Goal: Find specific page/section: Find specific page/section

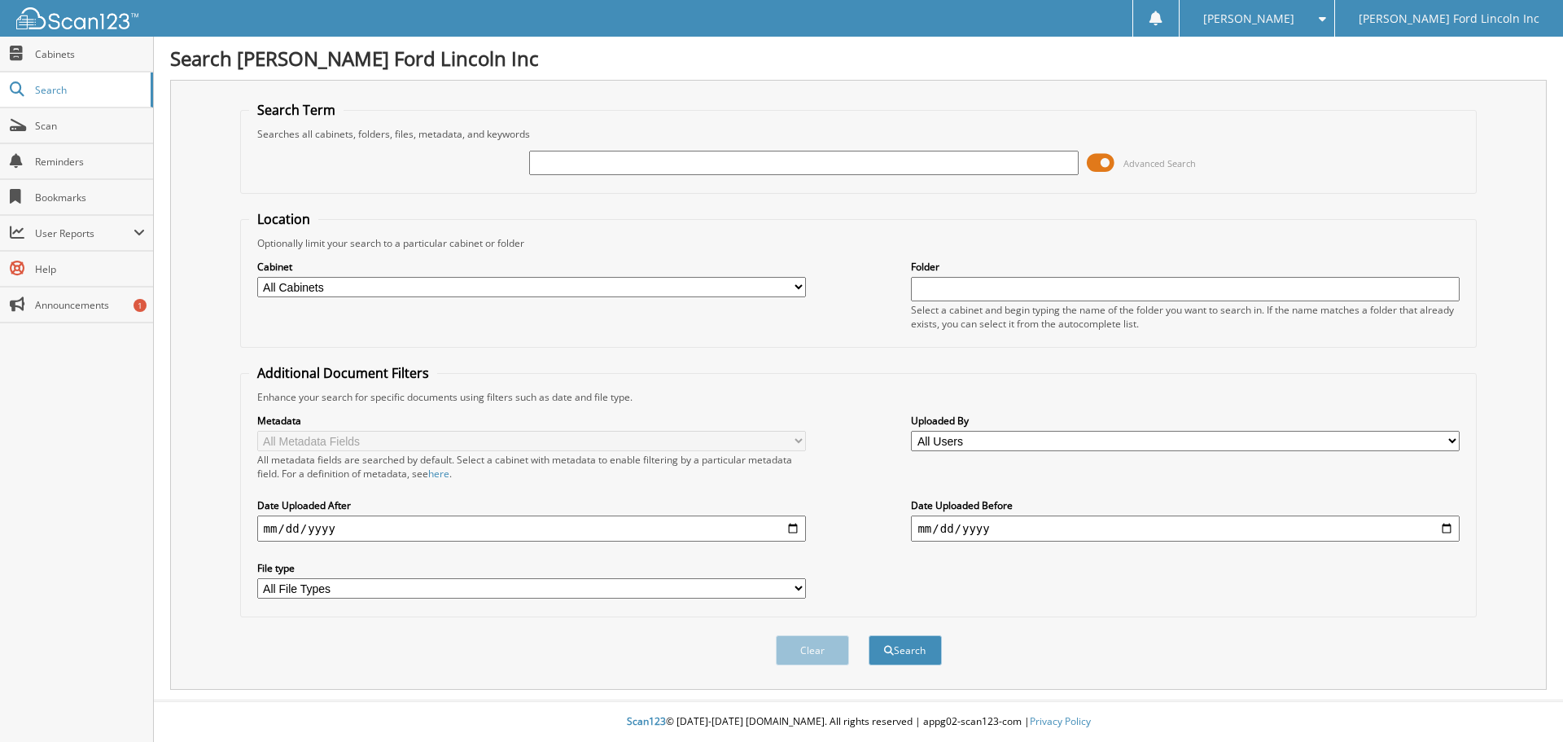
click at [782, 162] on input "text" at bounding box center [803, 163] width 549 height 24
type input "16205356"
click at [869, 635] on button "Search" at bounding box center [905, 650] width 73 height 30
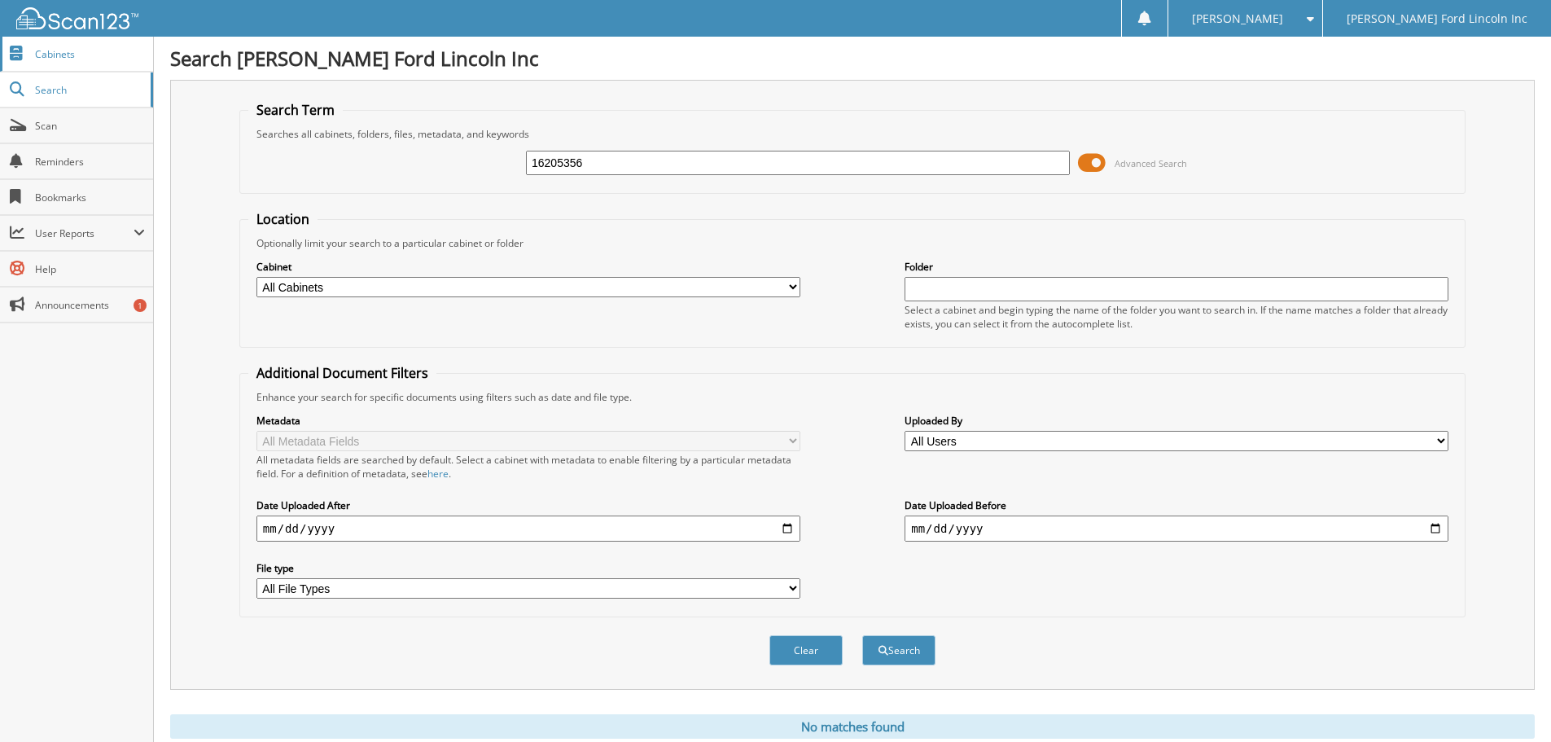
click at [91, 57] on span "Cabinets" at bounding box center [90, 54] width 110 height 14
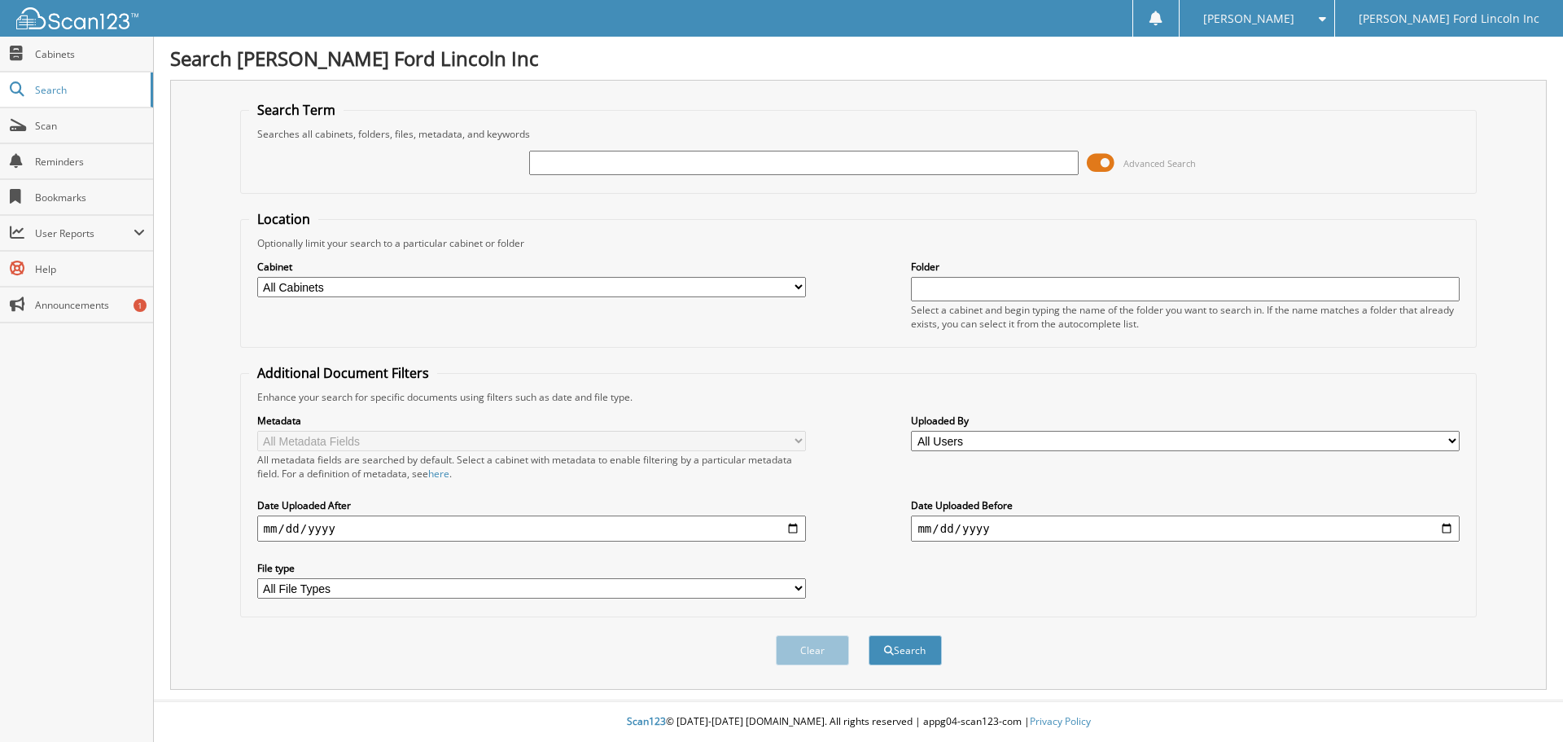
click at [726, 160] on input "text" at bounding box center [803, 163] width 549 height 24
type input "162"
click at [554, 532] on input "date" at bounding box center [531, 528] width 549 height 26
click at [790, 527] on input "date" at bounding box center [531, 528] width 549 height 26
type input "[DATE]"
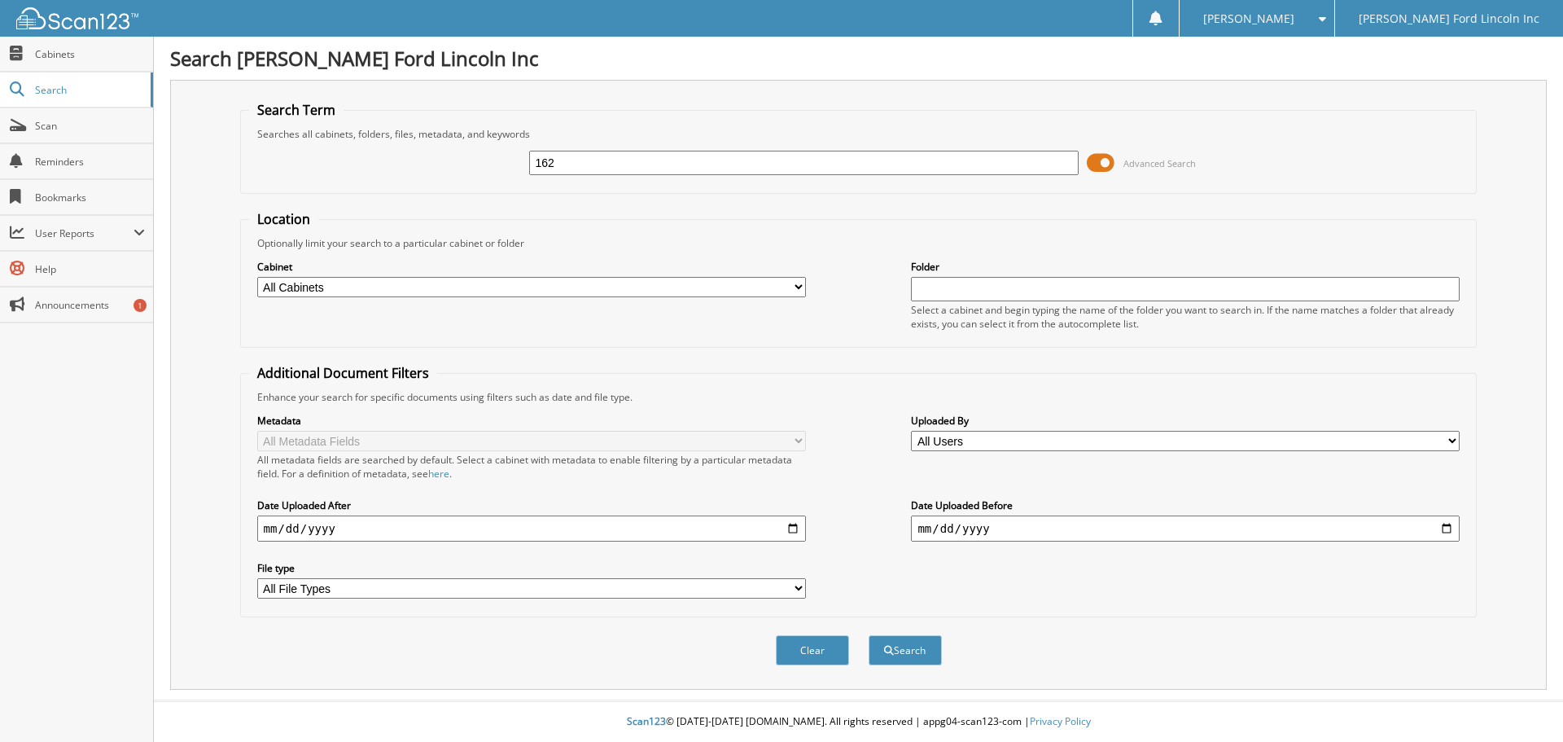
click at [963, 523] on input "date" at bounding box center [1185, 528] width 549 height 26
click at [1447, 524] on input "date" at bounding box center [1185, 528] width 549 height 26
type input "[DATE]"
click at [908, 642] on button "Search" at bounding box center [905, 650] width 73 height 30
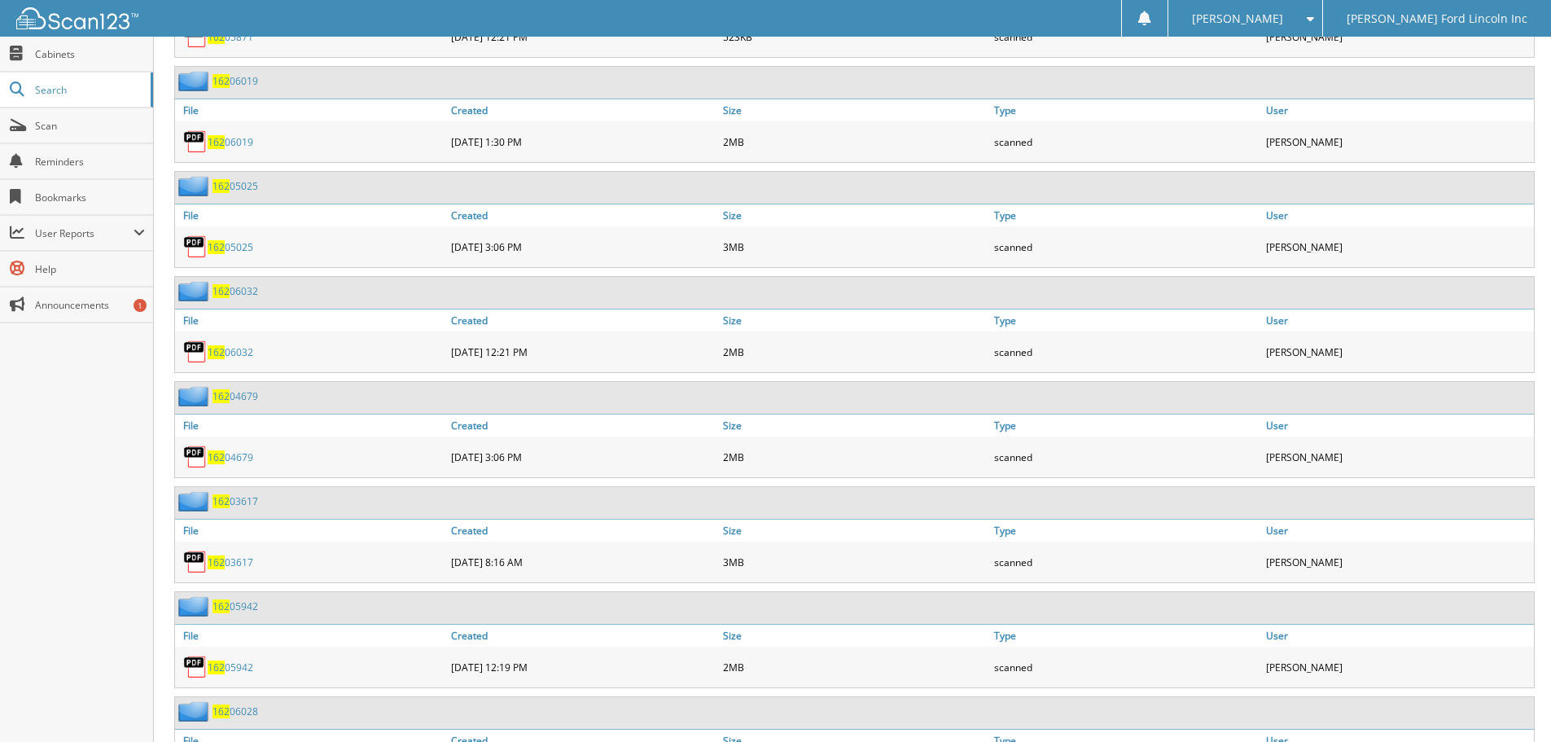
scroll to position [6675, 0]
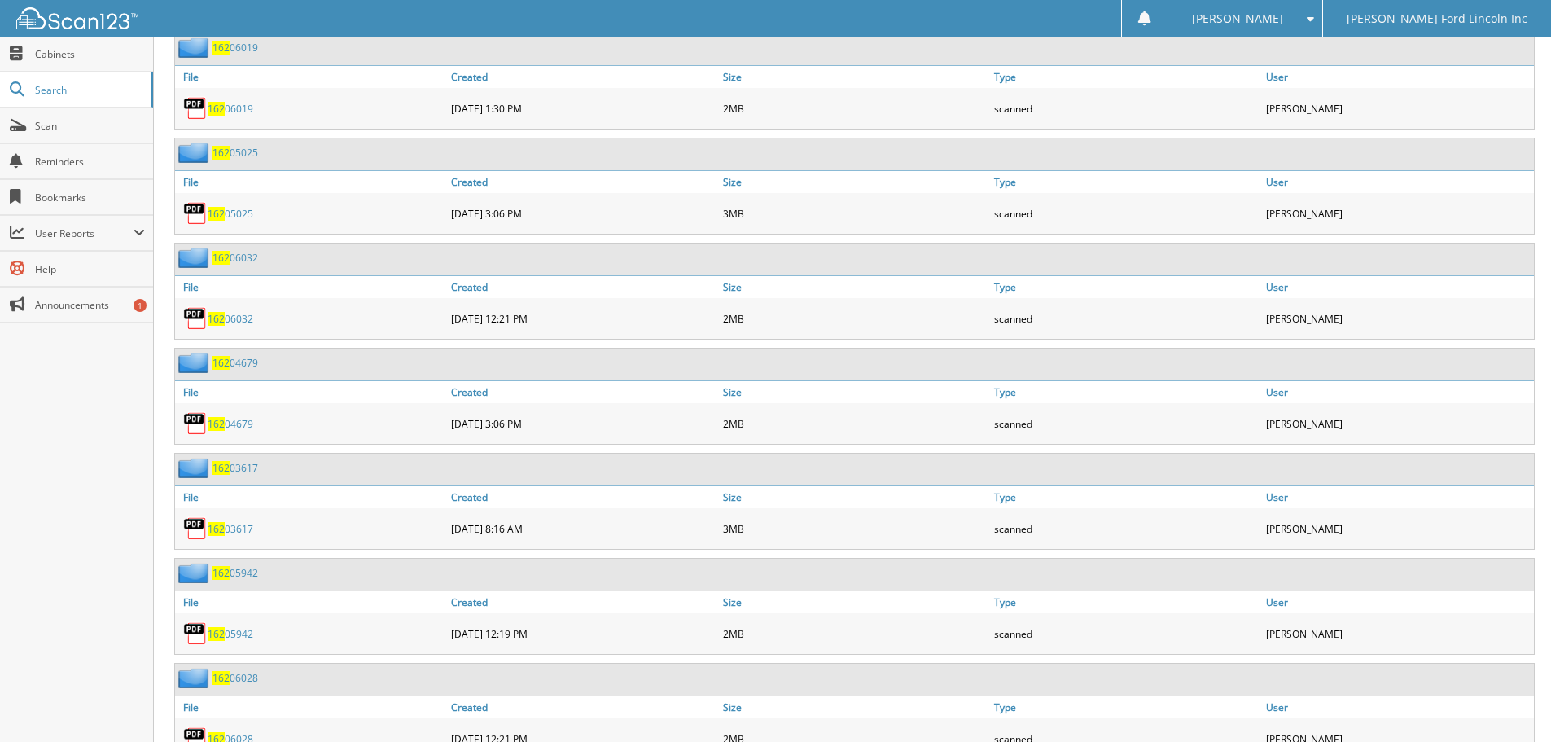
drag, startPoint x: 239, startPoint y: 420, endPoint x: 243, endPoint y: 365, distance: 55.5
